Goal: Task Accomplishment & Management: Use online tool/utility

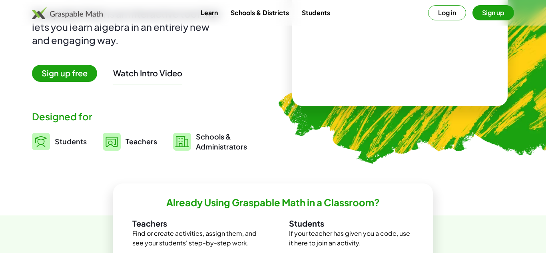
scroll to position [114, 0]
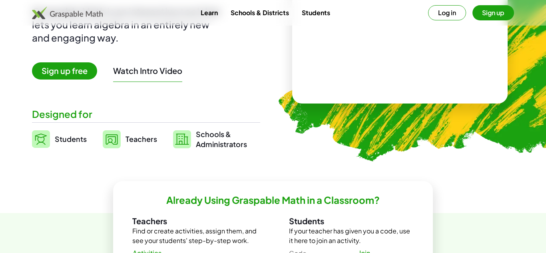
click at [71, 75] on span "Sign up free" at bounding box center [64, 70] width 65 height 17
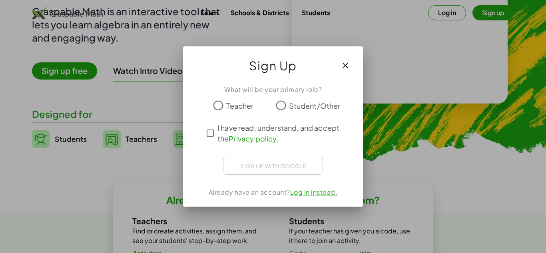
scroll to position [0, 0]
click at [296, 100] on label "Student/Other" at bounding box center [315, 106] width 52 height 16
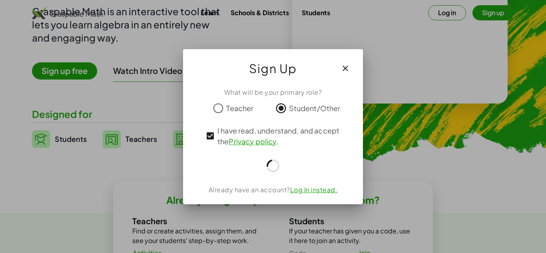
scroll to position [114, 0]
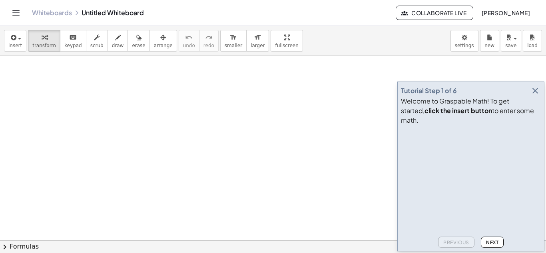
click at [498, 240] on span "Next" at bounding box center [492, 243] width 12 height 6
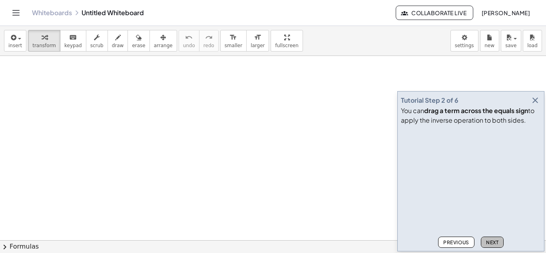
click at [498, 240] on span "Next" at bounding box center [492, 243] width 12 height 6
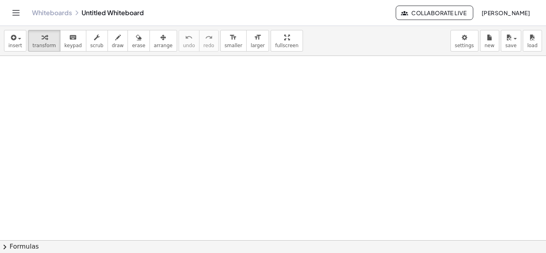
click at [498, 240] on button "chevron_right Formulas" at bounding box center [273, 246] width 546 height 13
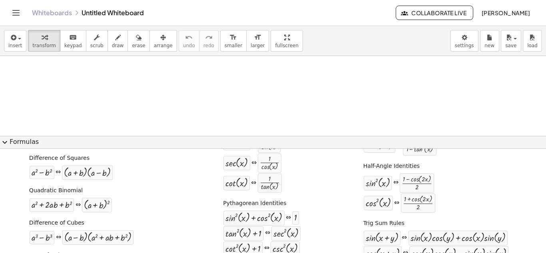
scroll to position [111, 0]
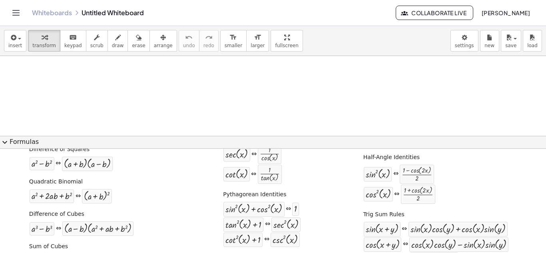
click at [0, 140] on span "expand_more" at bounding box center [5, 143] width 10 height 10
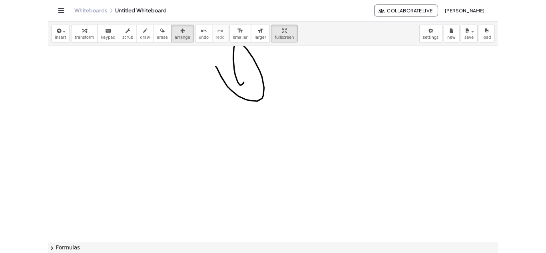
scroll to position [0, 0]
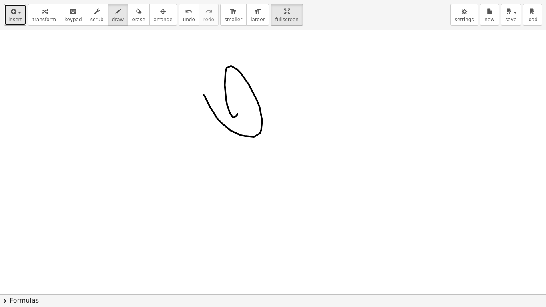
click at [21, 24] on button "insert" at bounding box center [15, 15] width 22 height 22
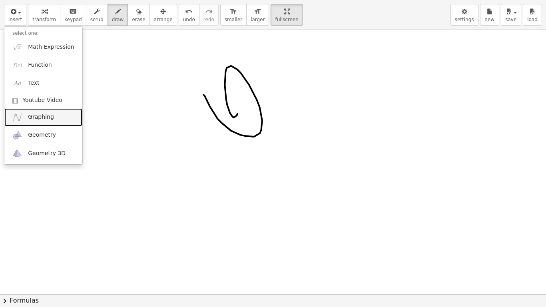
click at [47, 123] on link "Graphing" at bounding box center [43, 117] width 78 height 18
